Goal: Check status

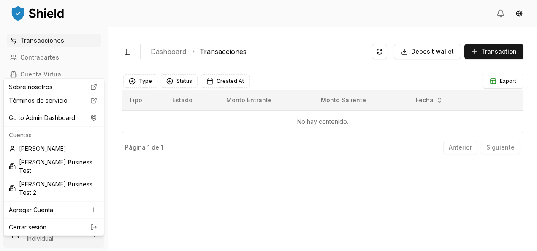
click at [72, 223] on html "Transacciones Contrapartes Cuenta Virtual Referidos Facturas Escaneos de Billet…" at bounding box center [268, 125] width 537 height 251
click at [210, 182] on html "Transacciones Contrapartes Cuenta Virtual Referidos Facturas Escaneos de Billet…" at bounding box center [268, 125] width 537 height 251
